Goal: Task Accomplishment & Management: Manage account settings

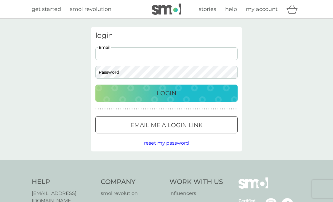
type input "[EMAIL_ADDRESS][DOMAIN_NAME]"
click at [167, 93] on button "Login" at bounding box center [166, 93] width 142 height 17
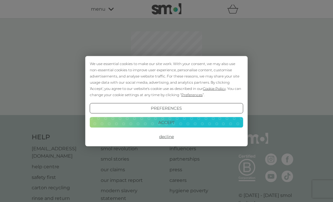
click at [164, 124] on button "Accept" at bounding box center [167, 122] width 154 height 11
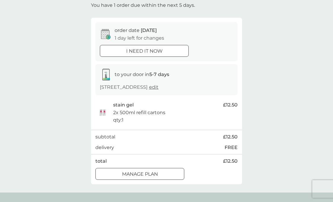
scroll to position [40, 0]
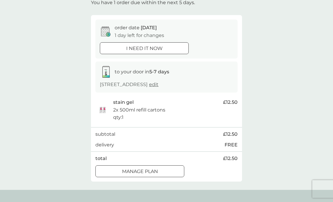
click at [145, 171] on div at bounding box center [139, 172] width 21 height 6
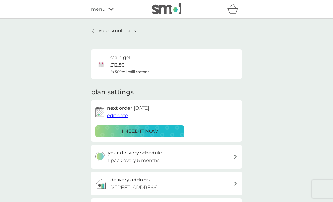
click at [119, 115] on span "edit date" at bounding box center [117, 116] width 21 height 6
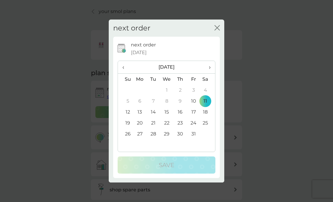
scroll to position [20, 0]
click at [210, 68] on span "›" at bounding box center [208, 67] width 6 height 12
click at [211, 68] on span "›" at bounding box center [208, 67] width 6 height 12
click at [180, 100] on td "11" at bounding box center [180, 101] width 13 height 11
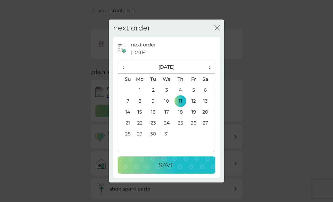
click at [168, 166] on p "Save" at bounding box center [166, 165] width 15 height 9
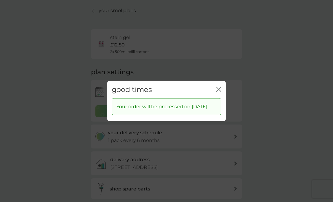
click at [219, 87] on icon "close" at bounding box center [220, 89] width 2 height 5
